Goal: Task Accomplishment & Management: Complete application form

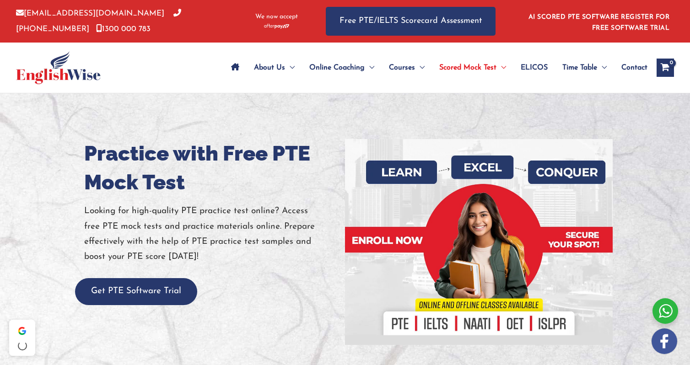
click at [115, 306] on div "Practice with Free PTE Mock Test Looking for high-quality PTE practice test onl…" at bounding box center [345, 242] width 536 height 206
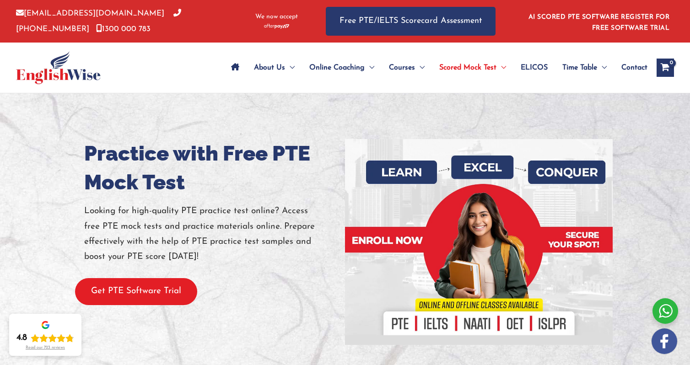
click at [120, 292] on button "Get PTE Software Trial" at bounding box center [136, 291] width 122 height 27
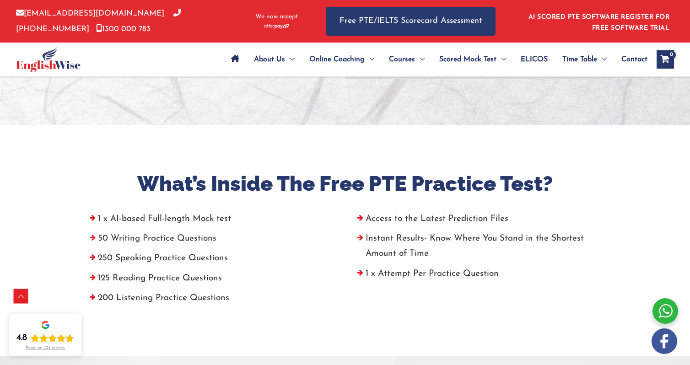
scroll to position [178, 0]
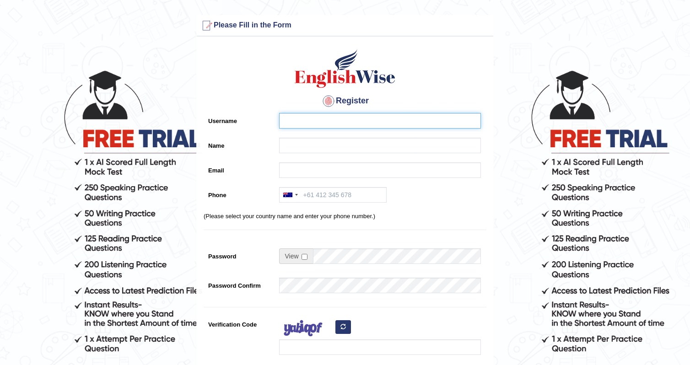
click at [359, 119] on input "Username" at bounding box center [380, 121] width 202 height 16
type input "Wing Yi"
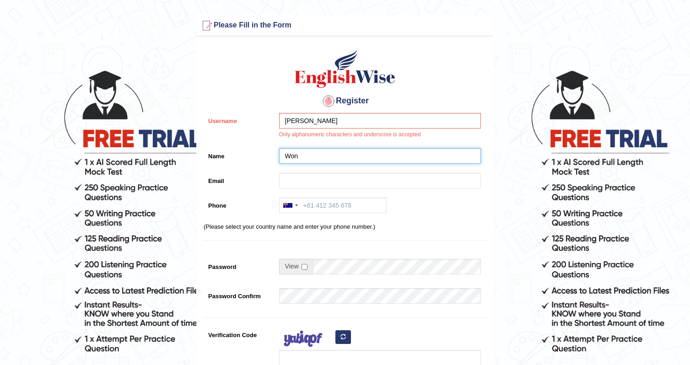
type input "Wong"
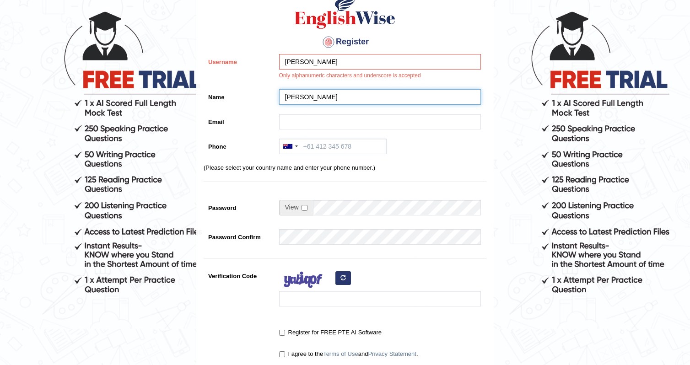
scroll to position [182, 0]
